Goal: Find specific fact: Find contact information

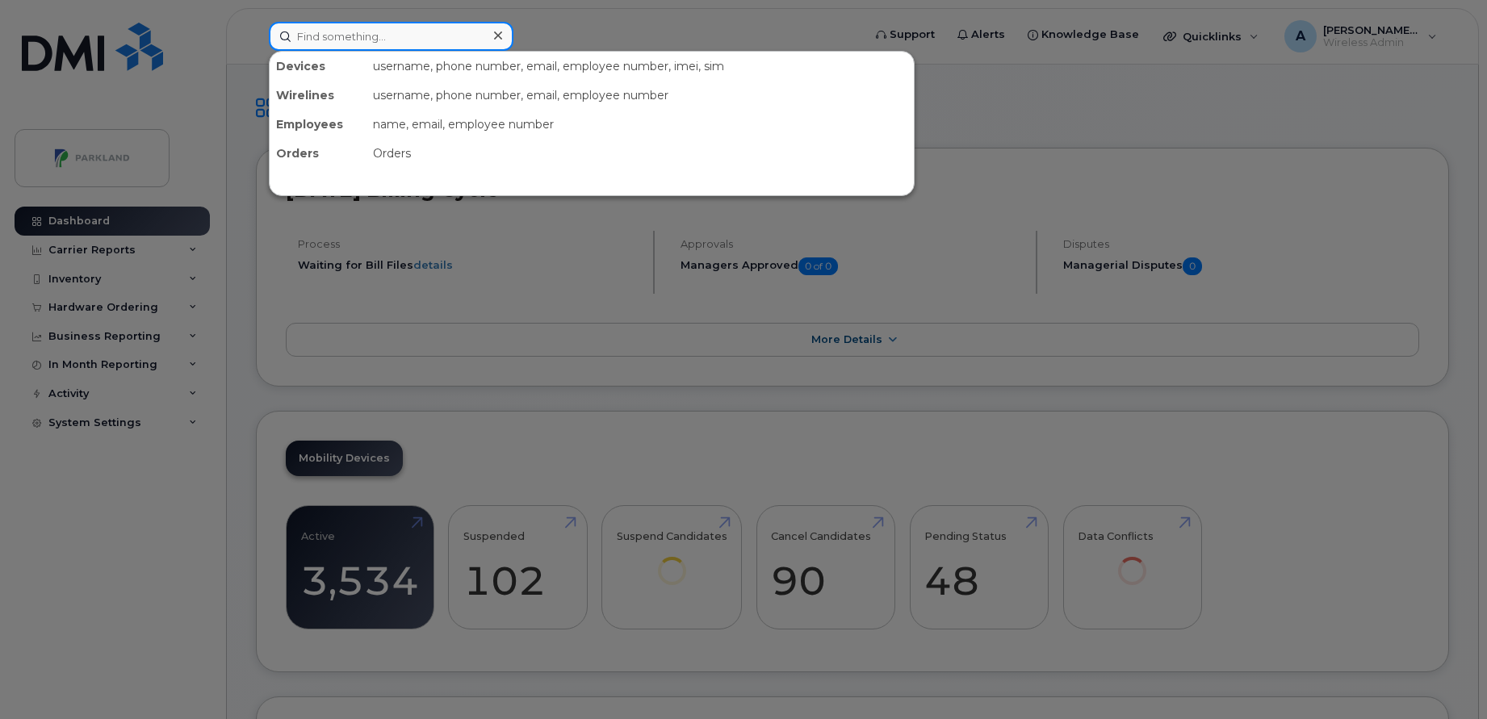
click at [418, 44] on input at bounding box center [391, 36] width 245 height 29
paste input "416-726-5780"
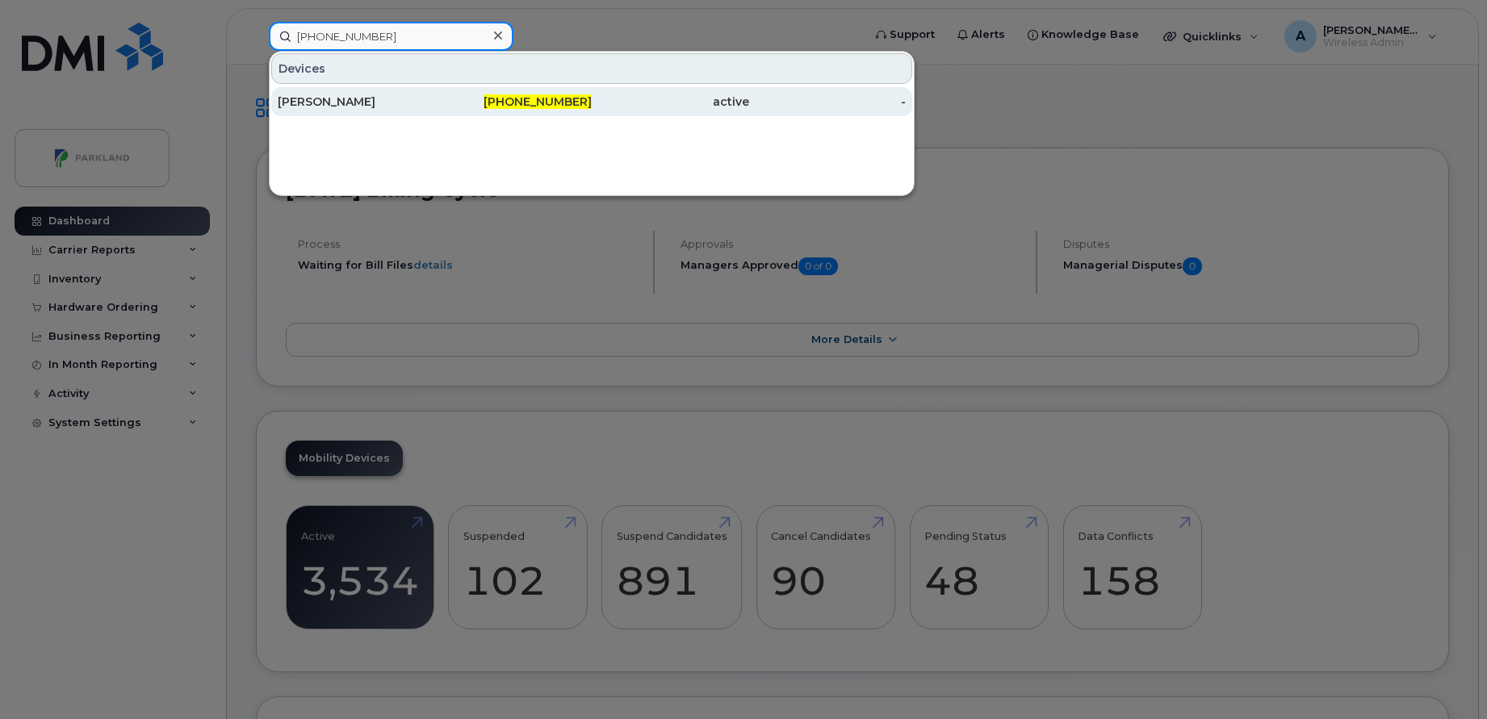
type input "416-726-5780"
click at [418, 99] on div "[PERSON_NAME]" at bounding box center [356, 102] width 157 height 16
